Goal: Task Accomplishment & Management: Manage account settings

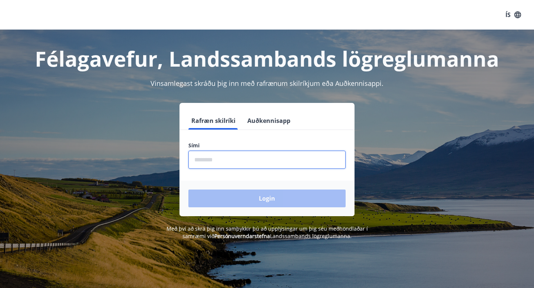
click at [231, 153] on input "phone" at bounding box center [266, 160] width 157 height 18
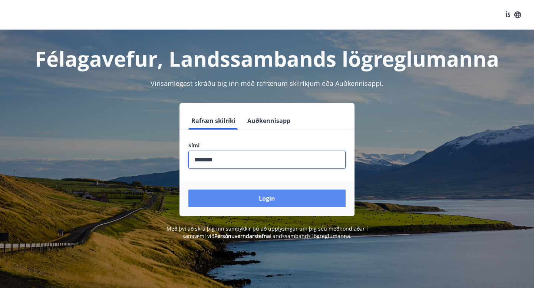
type input "********"
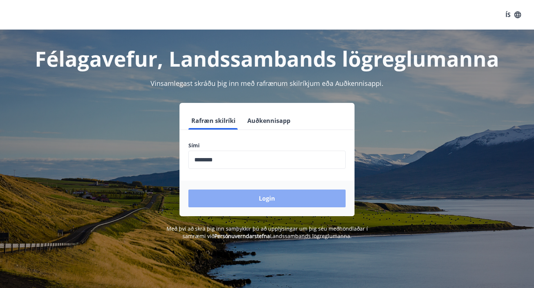
click at [259, 201] on button "Login" at bounding box center [266, 199] width 157 height 18
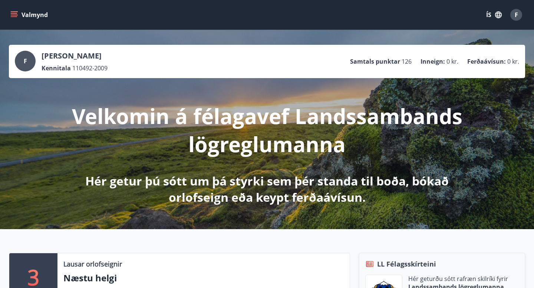
click at [11, 17] on icon "menu" at bounding box center [14, 16] width 7 height 1
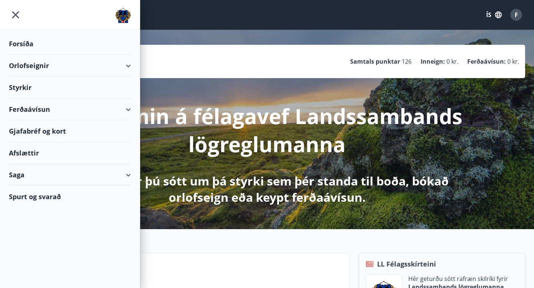
click at [53, 136] on div "Gjafabréf og kort" at bounding box center [70, 131] width 122 height 22
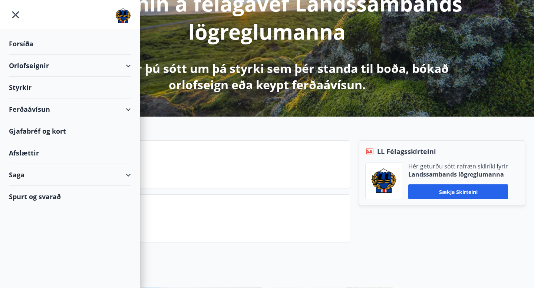
scroll to position [112, 0]
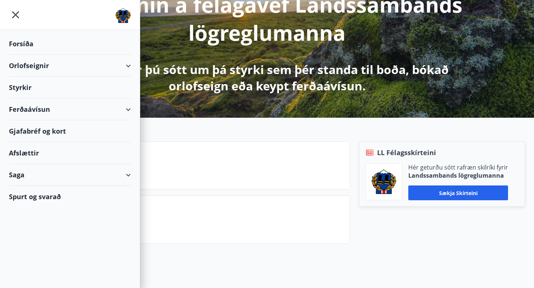
click at [196, 133] on div "3 Lausar orlofseignir Næstu helgi Nánar Upplýsingar Spurt og svarað Nánar LL Fé…" at bounding box center [267, 190] width 534 height 144
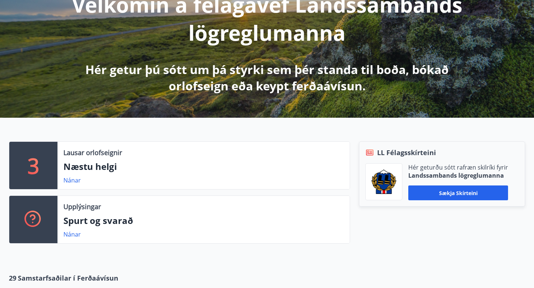
scroll to position [0, 0]
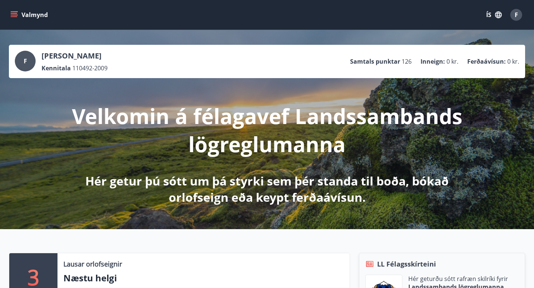
click at [16, 19] on button "Valmynd" at bounding box center [30, 14] width 42 height 13
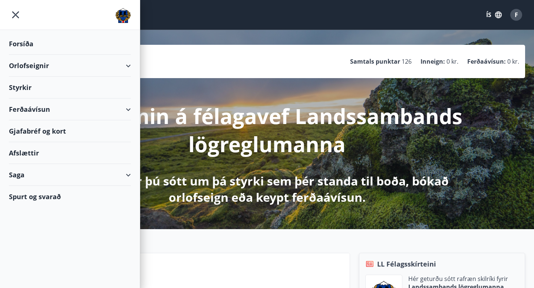
click at [38, 130] on div "Gjafabréf og kort" at bounding box center [70, 131] width 122 height 22
